Goal: Use online tool/utility: Utilize a website feature to perform a specific function

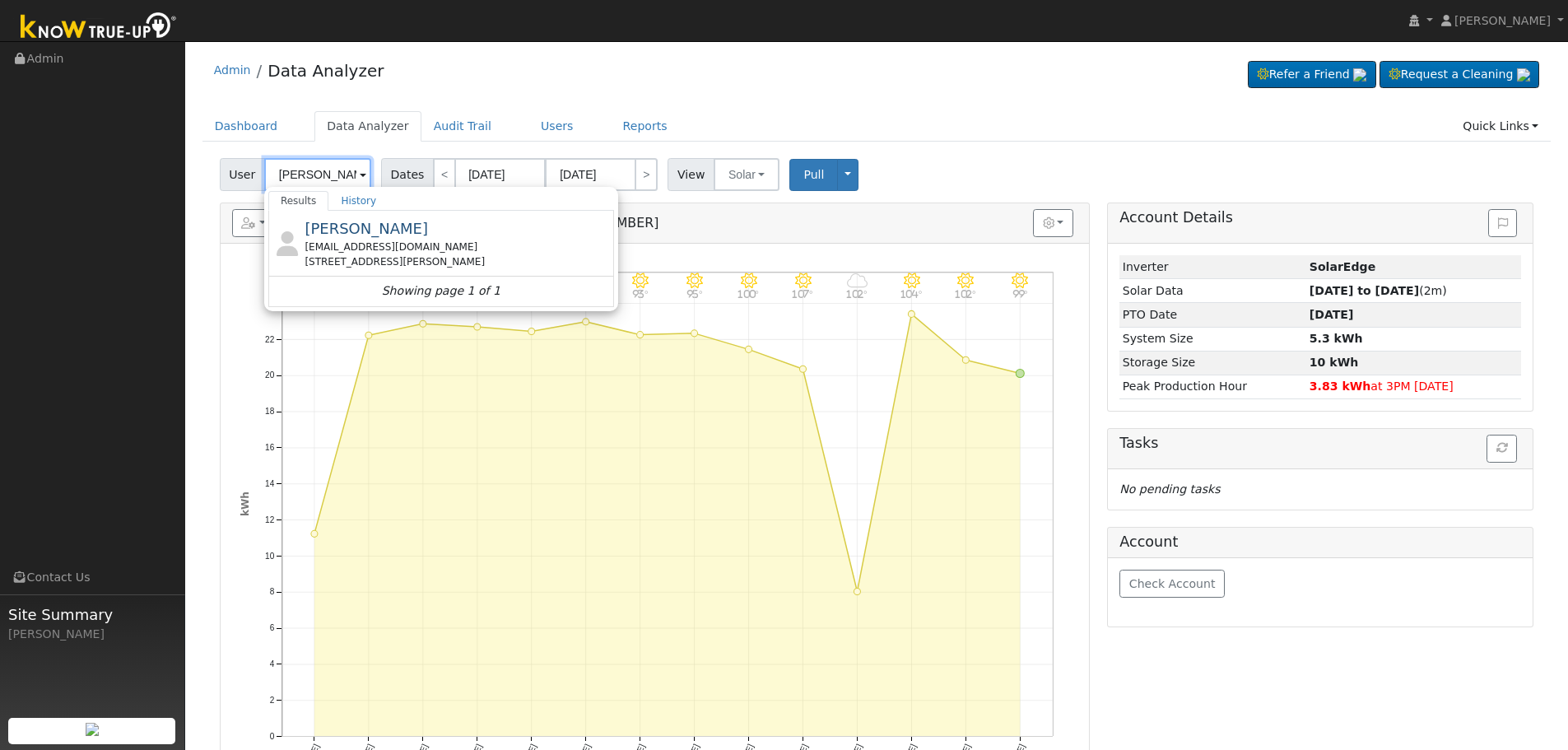
scroll to position [0, 2]
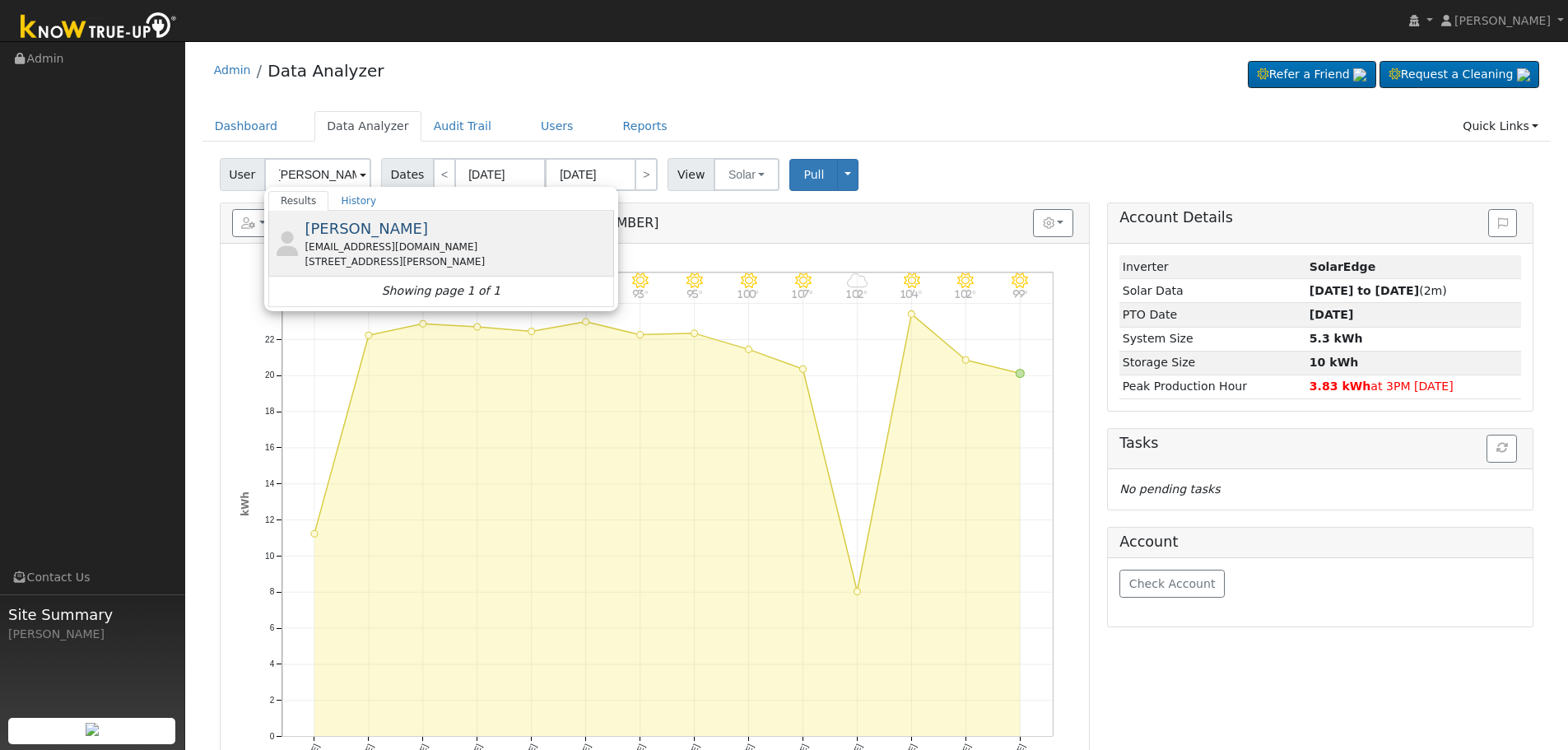
click at [395, 242] on div "[EMAIL_ADDRESS][DOMAIN_NAME]" at bounding box center [458, 246] width 306 height 15
type input "[PERSON_NAME]"
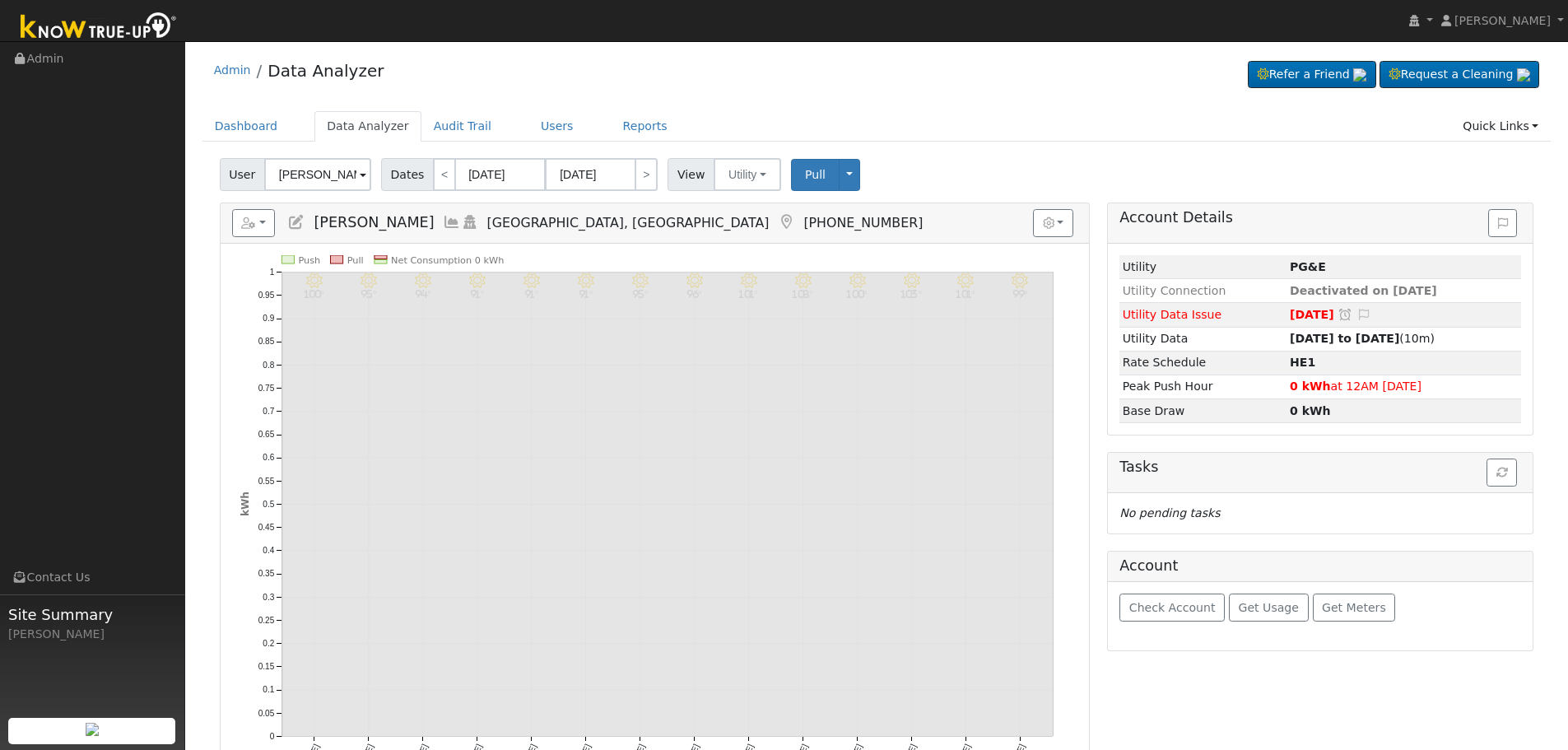
click at [461, 221] on icon at bounding box center [452, 222] width 18 height 15
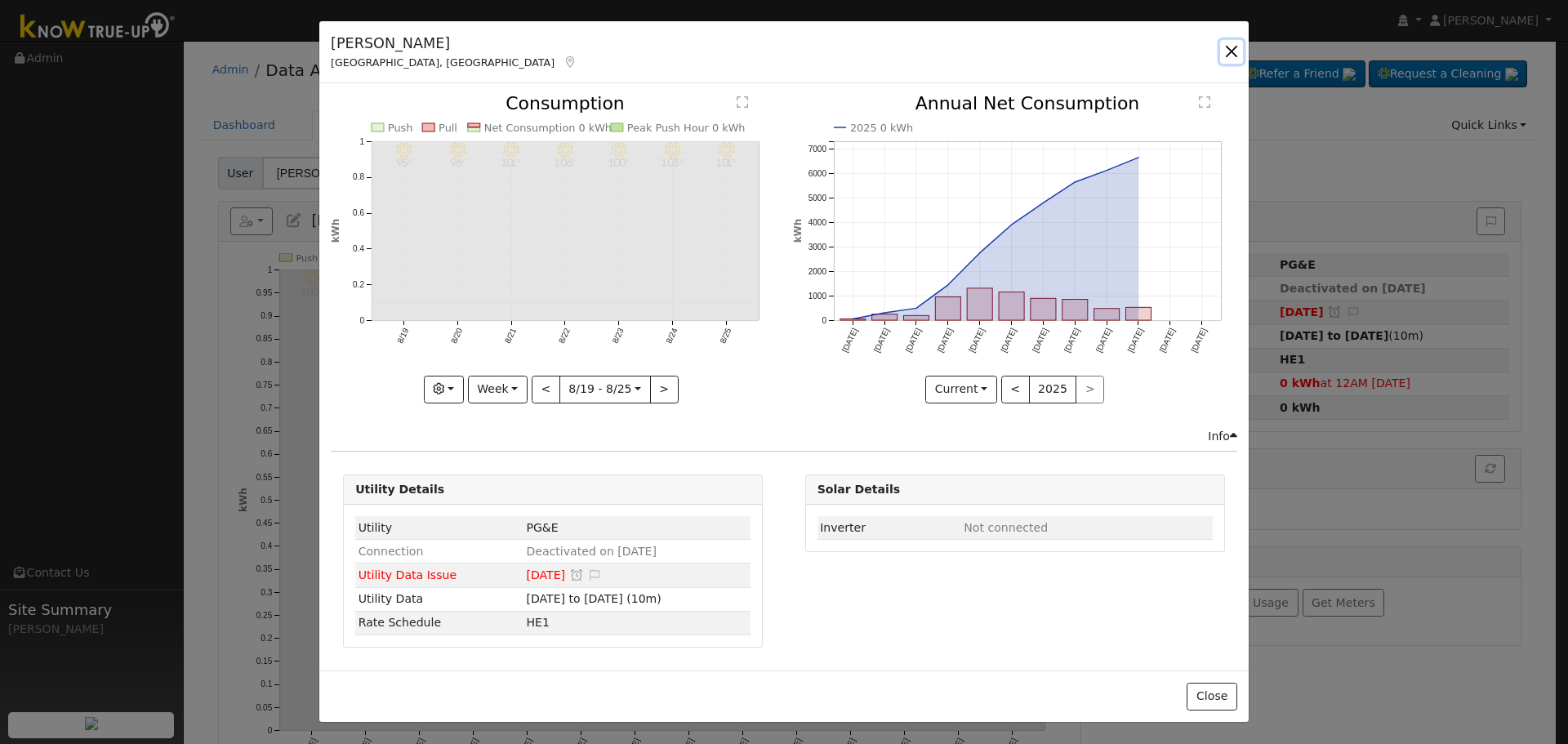
click at [1231, 42] on button "button" at bounding box center [1231, 51] width 23 height 23
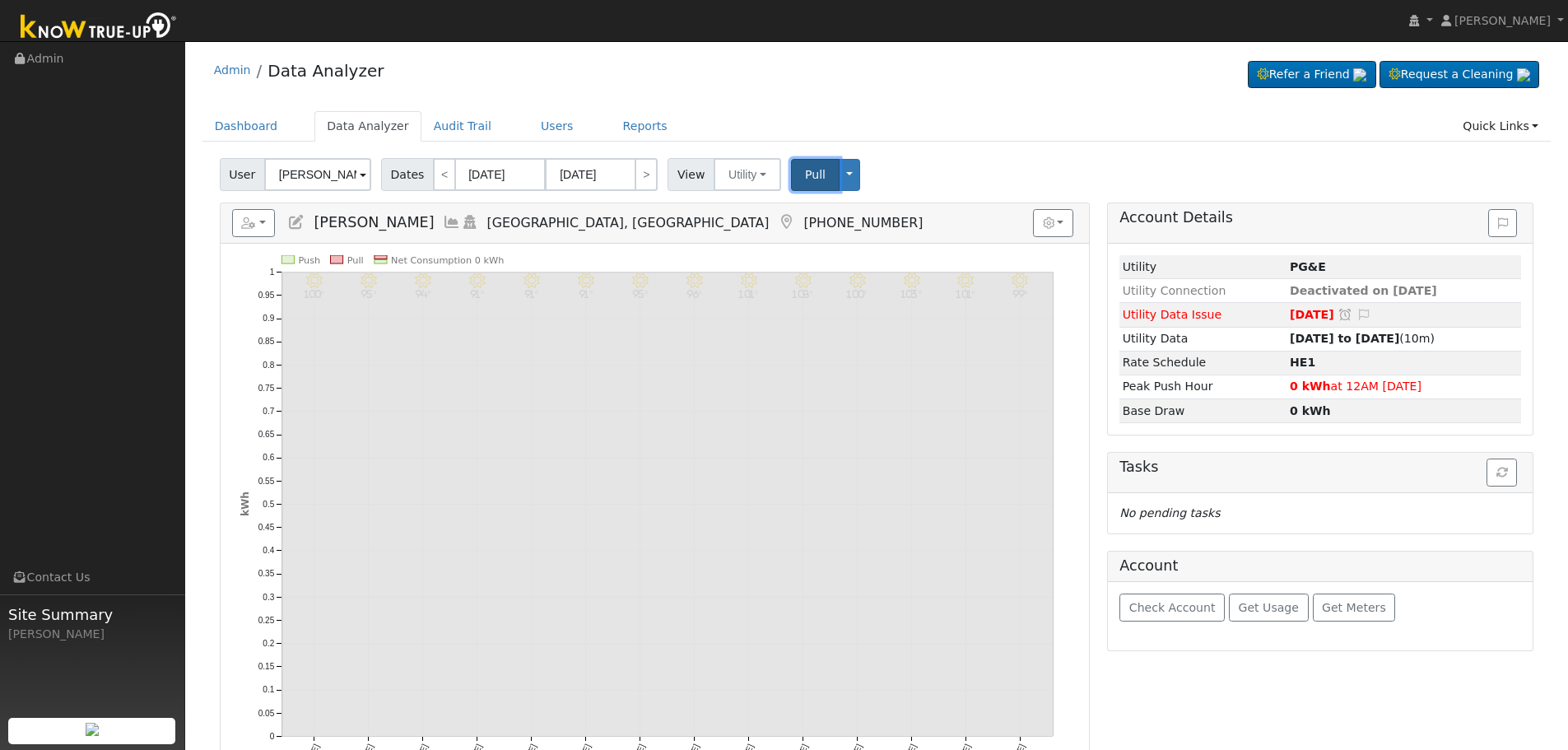
click at [807, 180] on span "Pull" at bounding box center [816, 174] width 21 height 13
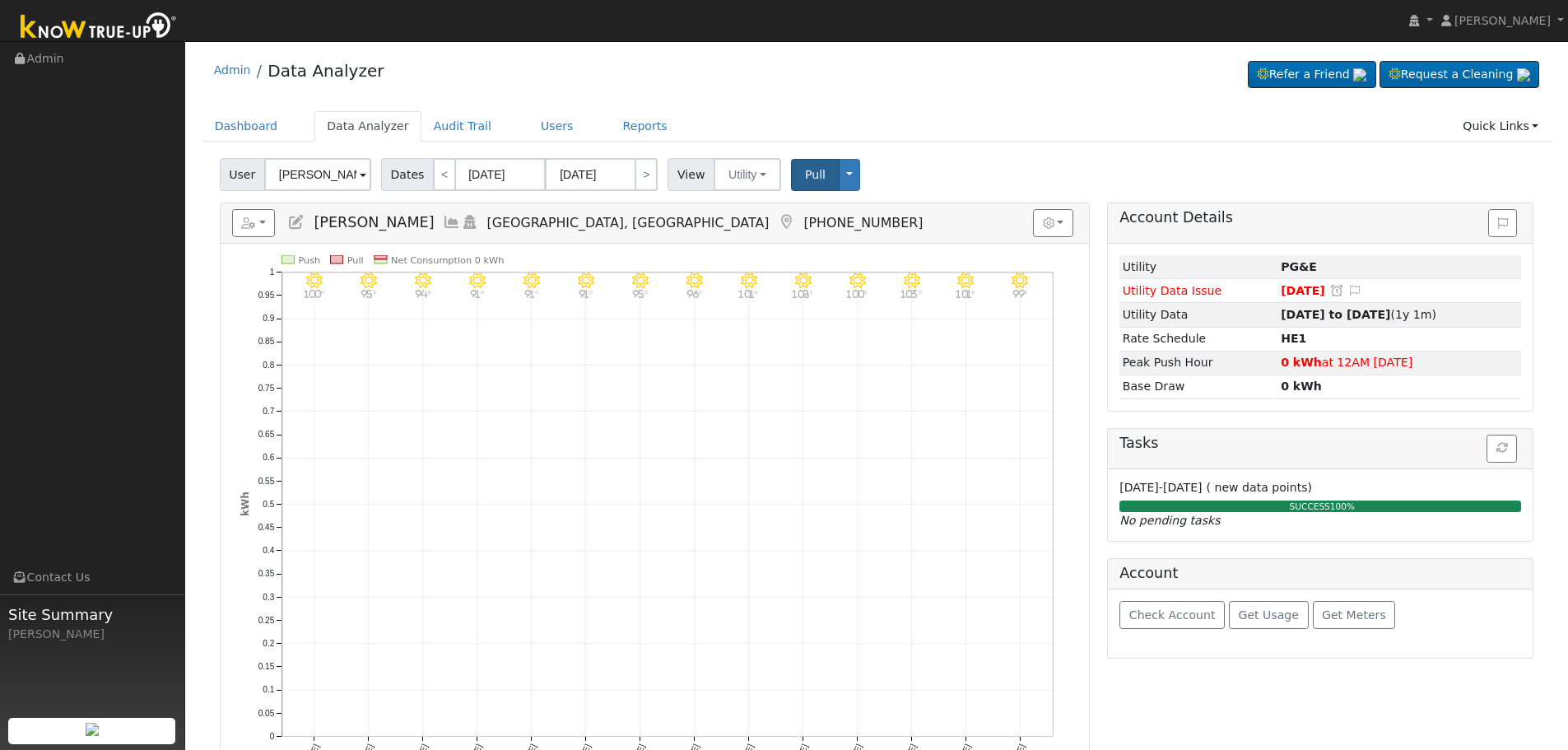
click at [461, 221] on icon at bounding box center [452, 222] width 18 height 15
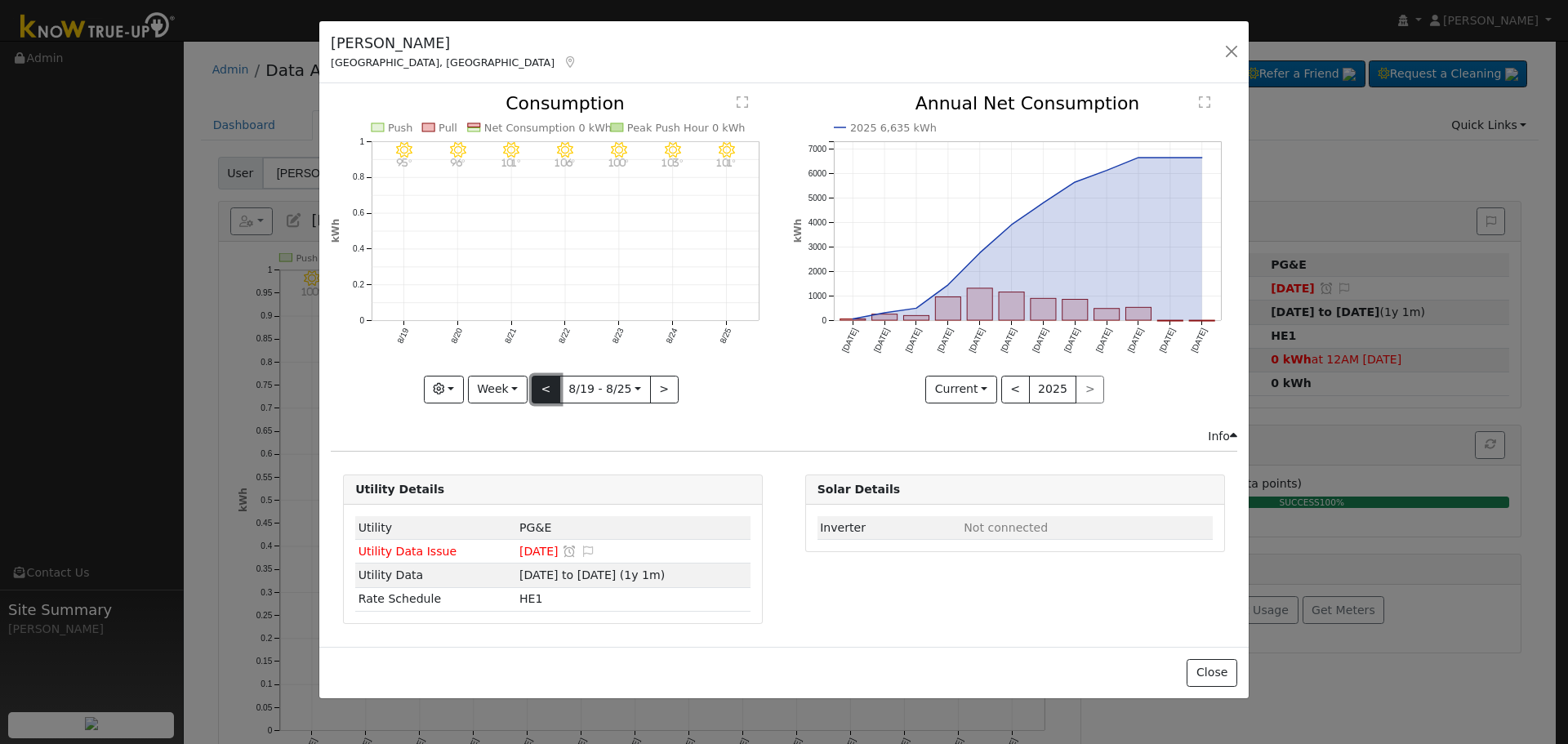
click at [547, 389] on button "<" at bounding box center [546, 390] width 29 height 28
click at [665, 387] on button ">" at bounding box center [664, 390] width 29 height 28
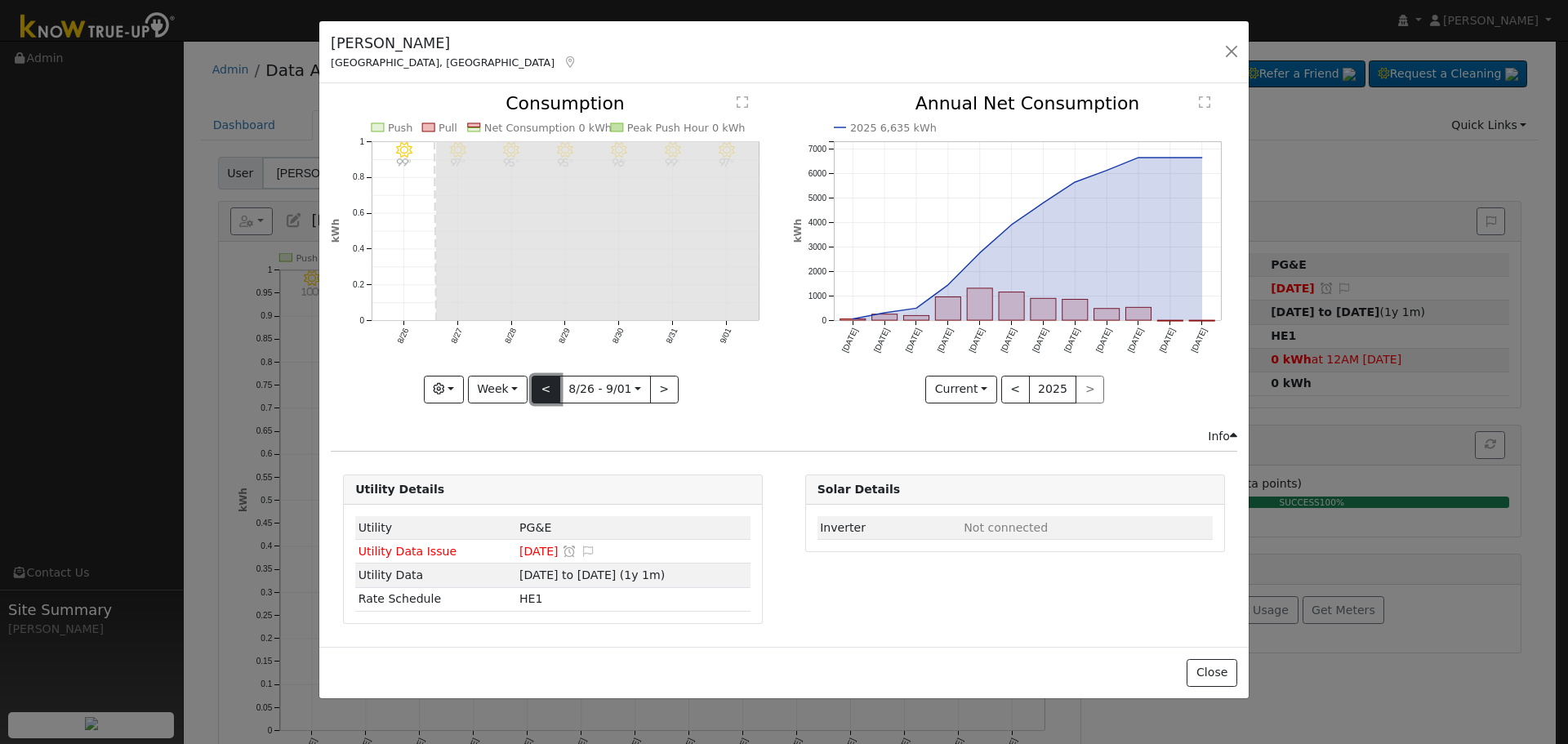
click at [543, 390] on button "<" at bounding box center [546, 390] width 29 height 28
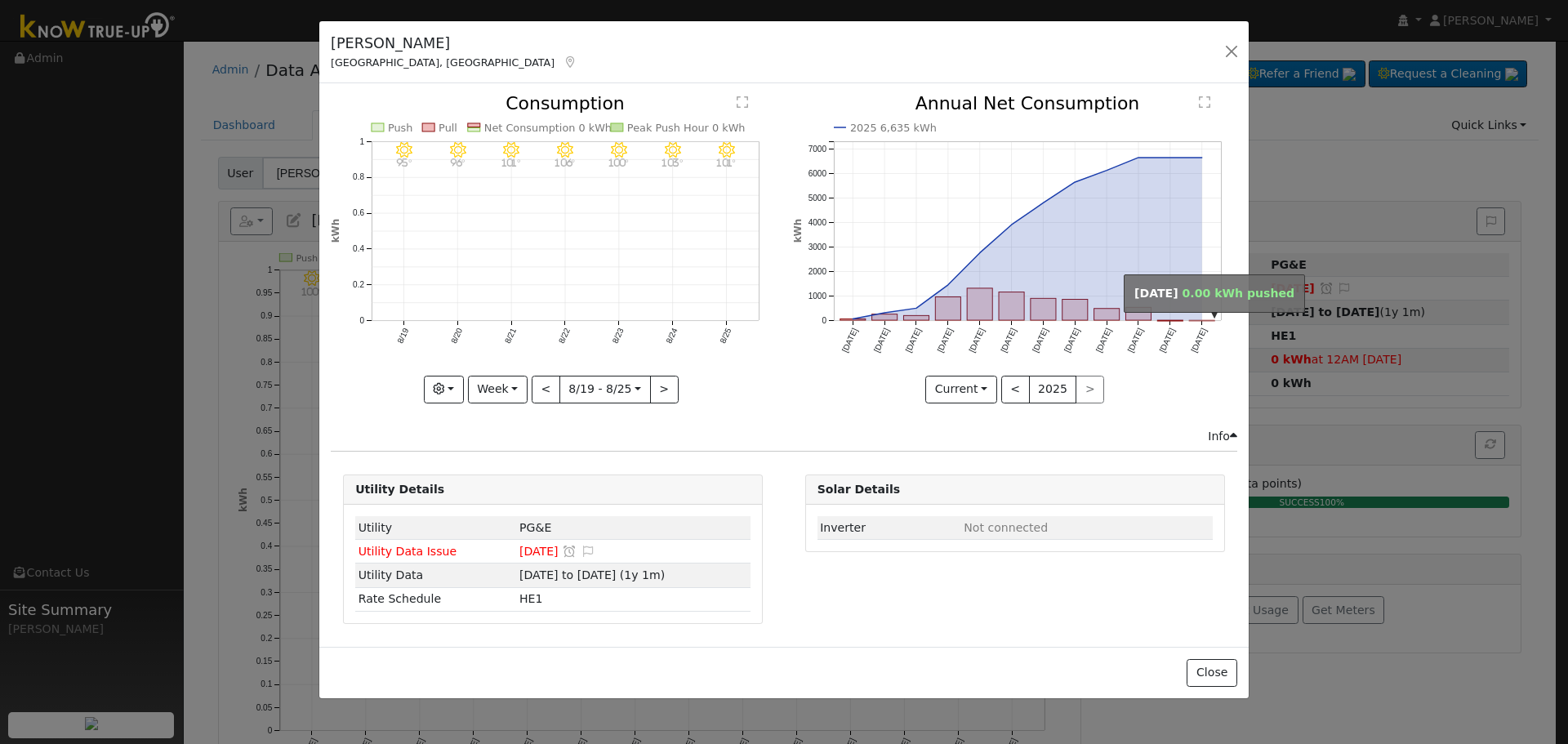
click at [1199, 320] on rect "onclick=""" at bounding box center [1201, 320] width 25 height 1
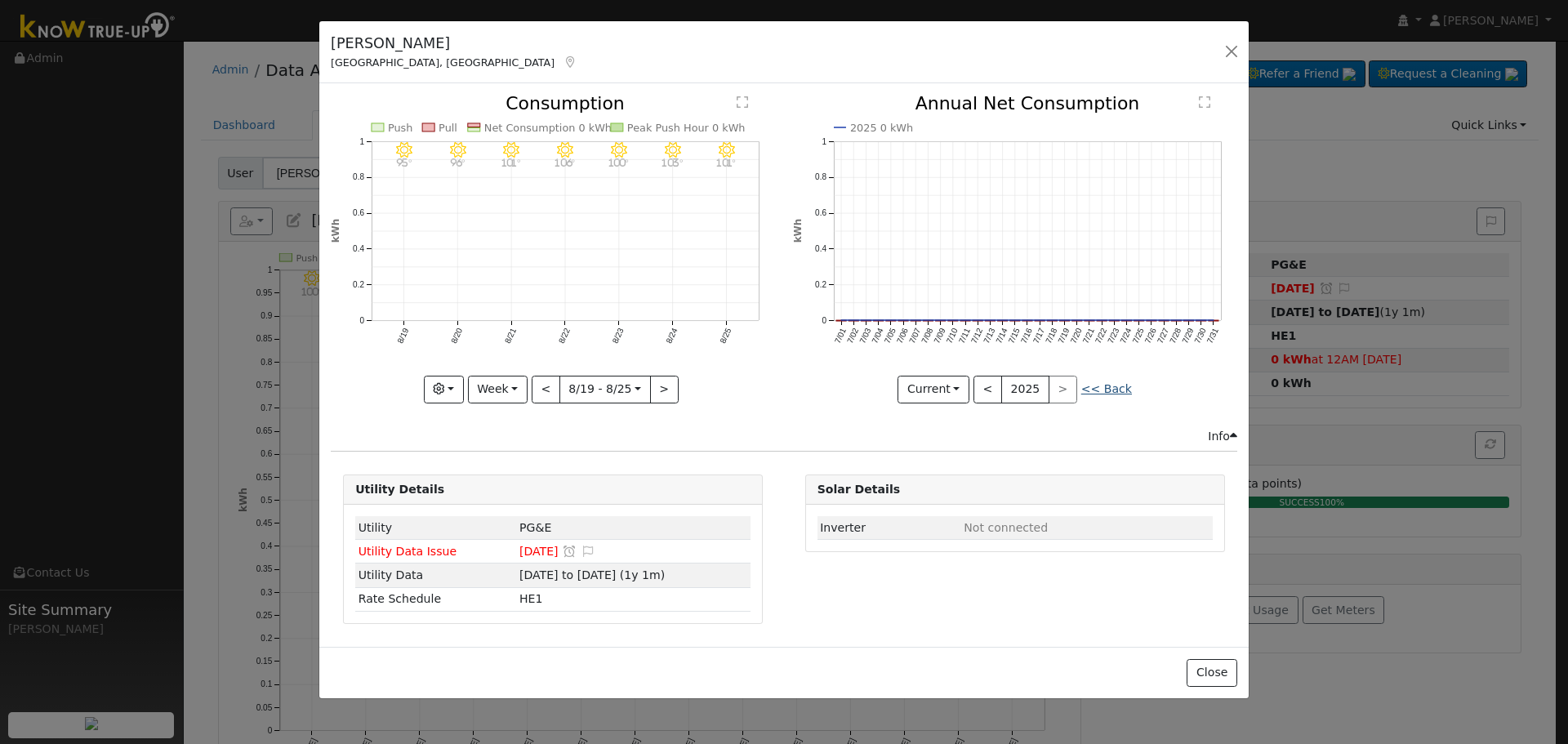
click at [1090, 387] on link "<< Back" at bounding box center [1106, 388] width 50 height 13
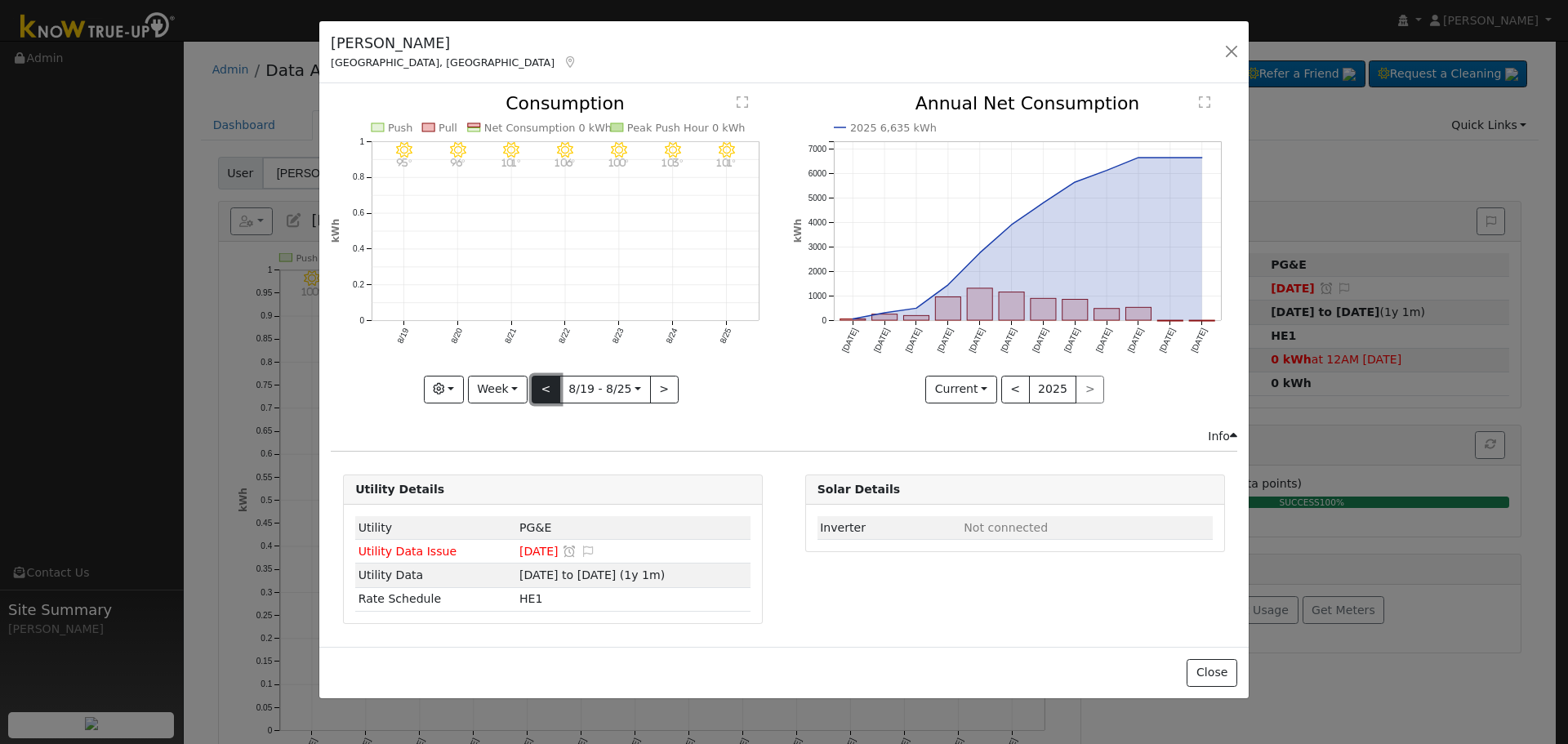
click at [547, 386] on button "<" at bounding box center [546, 390] width 29 height 28
click at [462, 380] on div at bounding box center [553, 248] width 444 height 307
click at [494, 386] on button "Week" at bounding box center [497, 390] width 60 height 28
click at [526, 461] on link "Month" at bounding box center [525, 469] width 113 height 23
click at [552, 392] on button "<" at bounding box center [548, 390] width 29 height 28
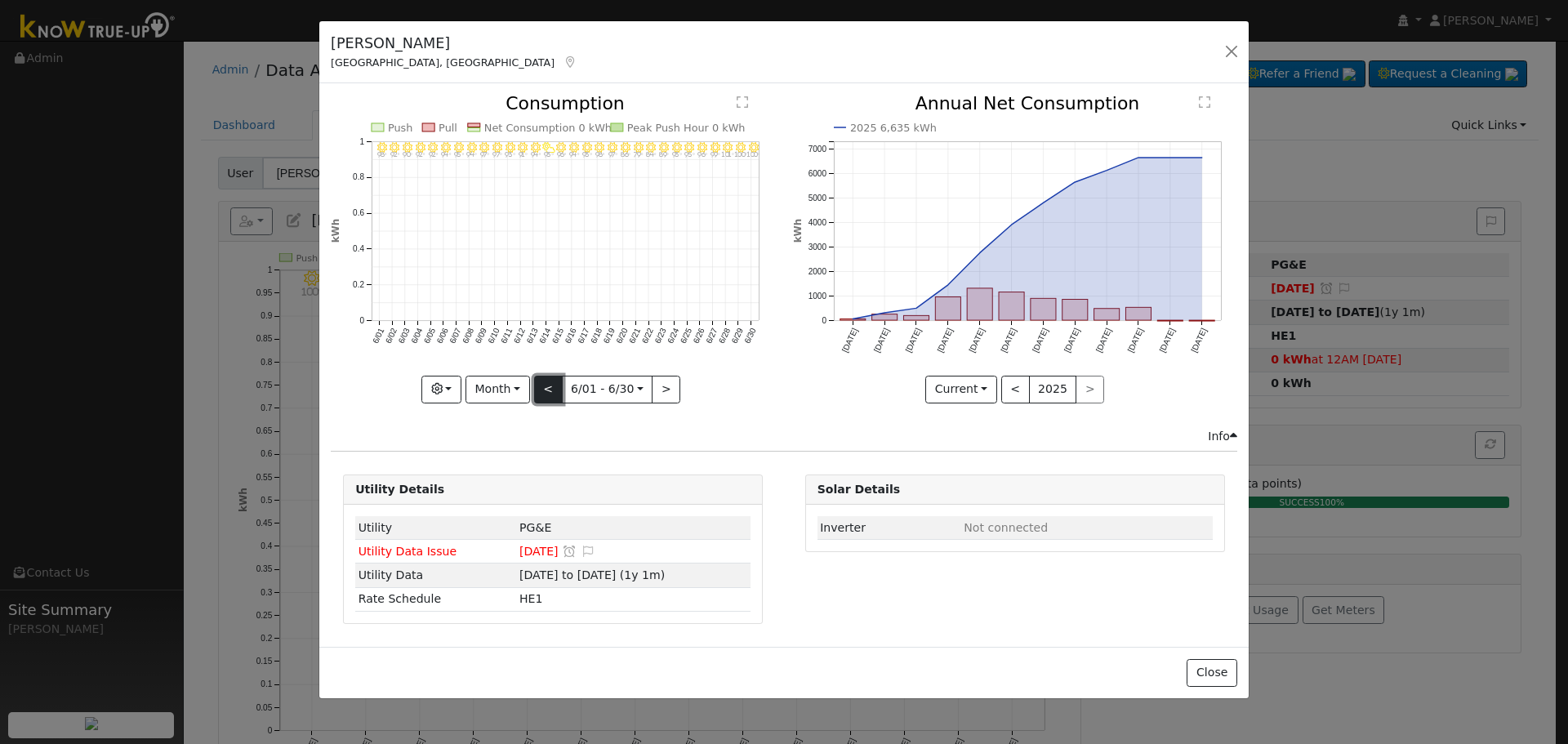
click at [552, 392] on button "<" at bounding box center [548, 390] width 29 height 28
type input "[DATE]"
